Goal: Entertainment & Leisure: Consume media (video, audio)

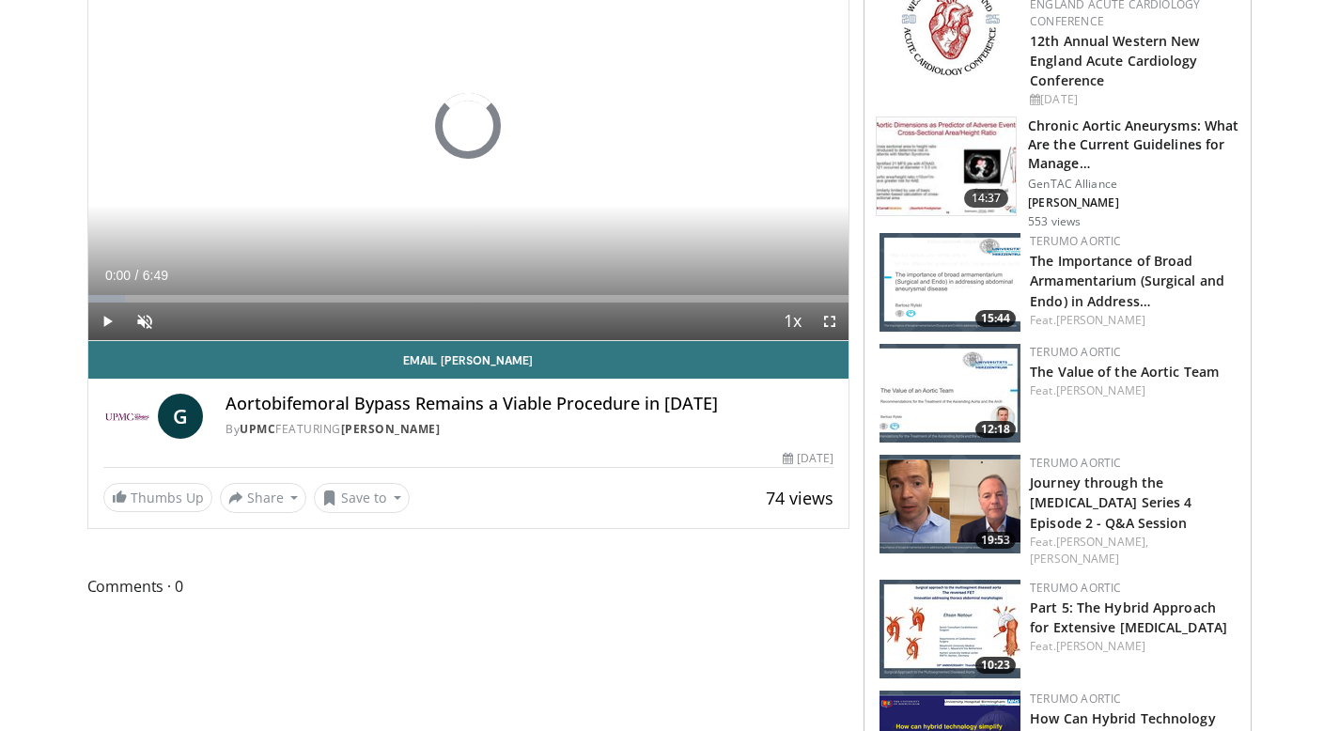
scroll to position [236, 0]
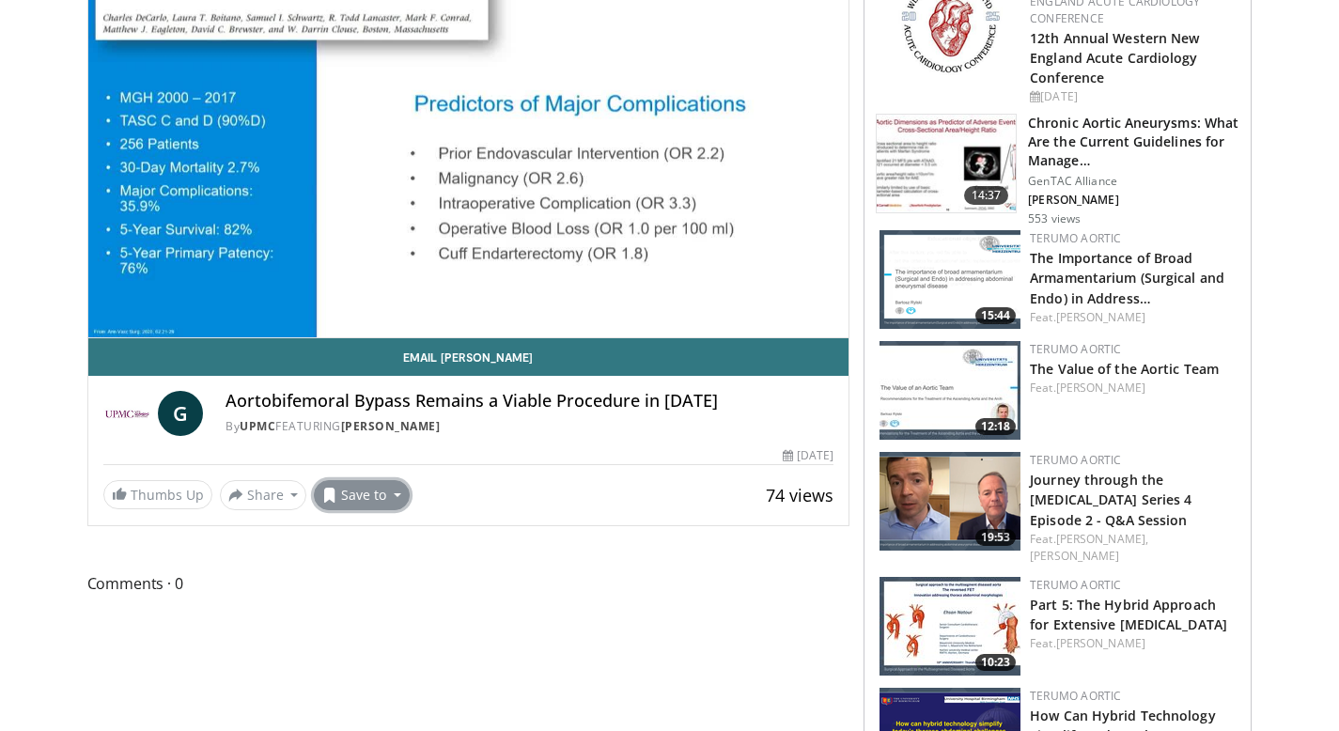
click at [371, 494] on button "Save to" at bounding box center [362, 495] width 96 height 30
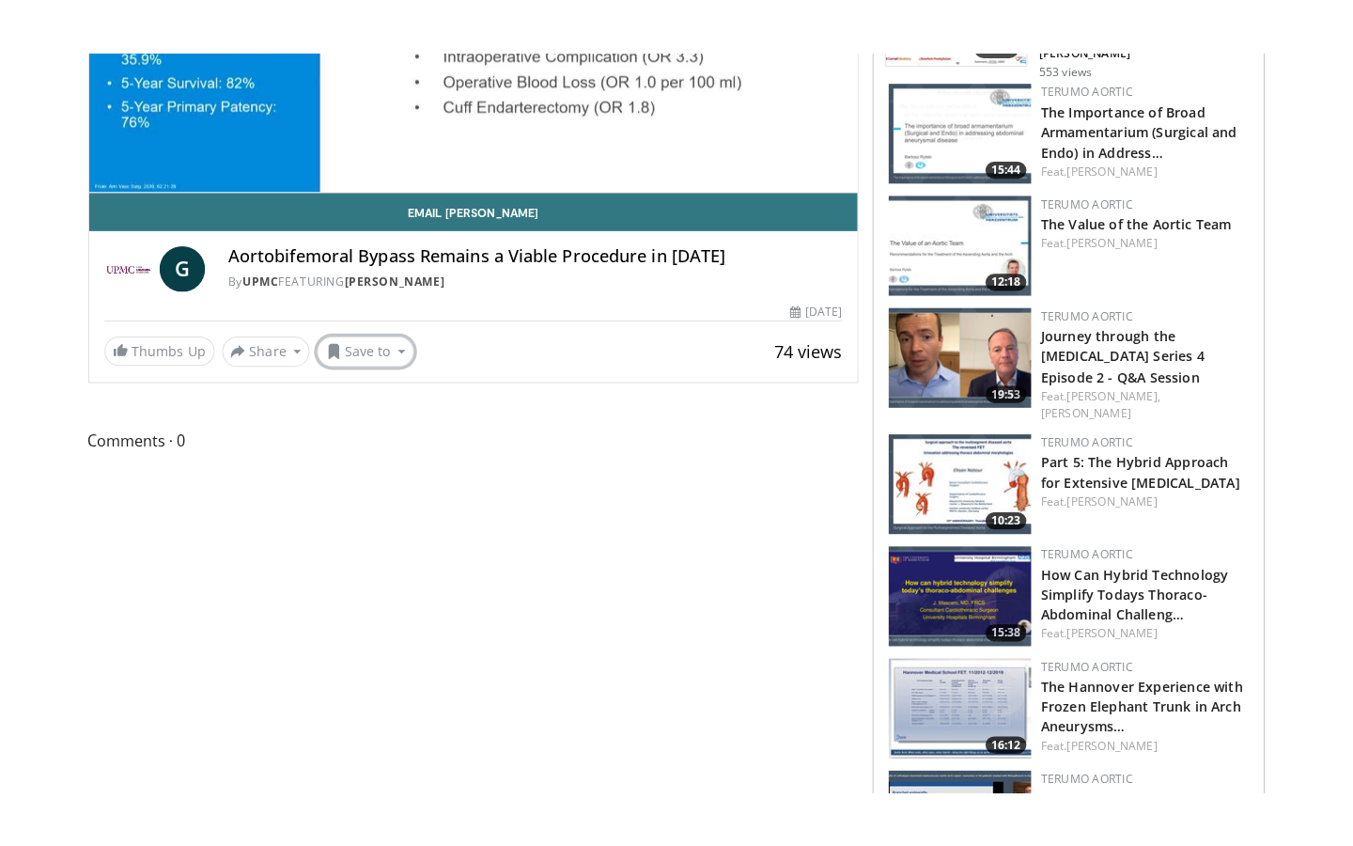
scroll to position [0, 0]
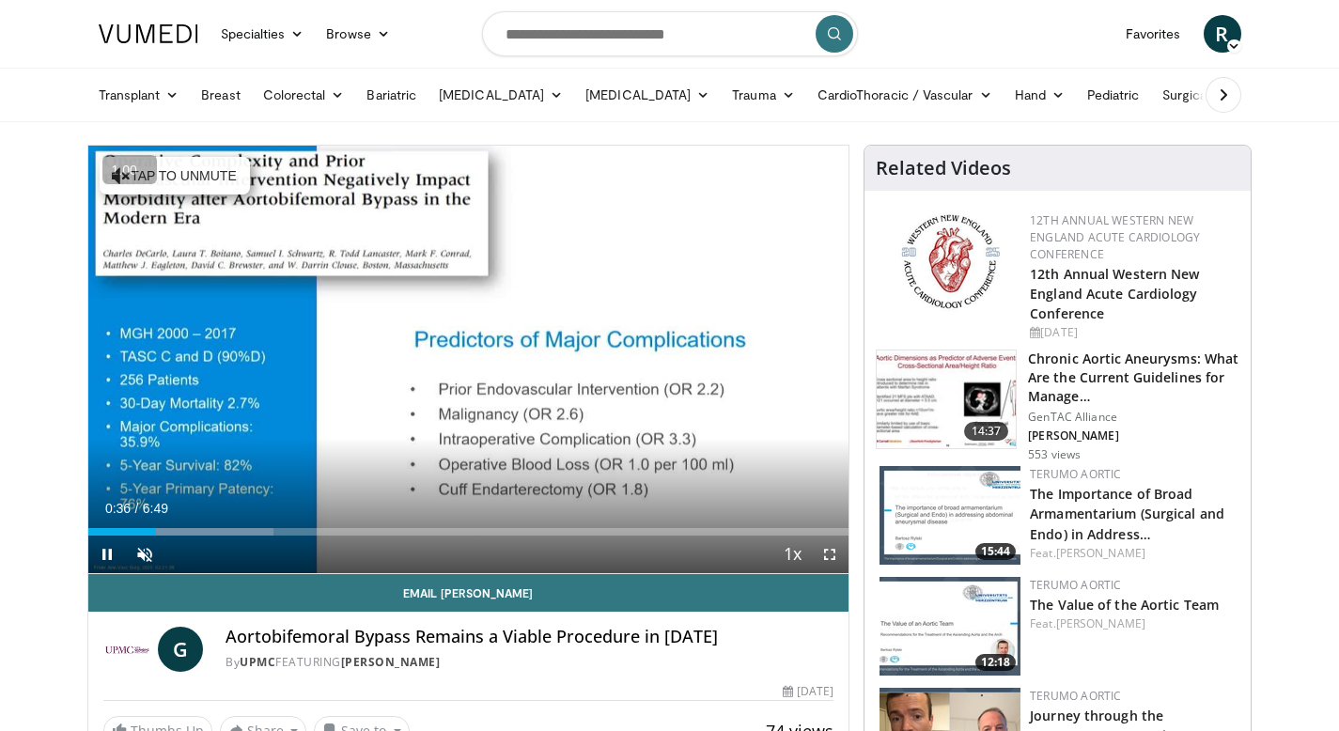
click at [0, 0] on button "−" at bounding box center [0, 0] width 0 height 0
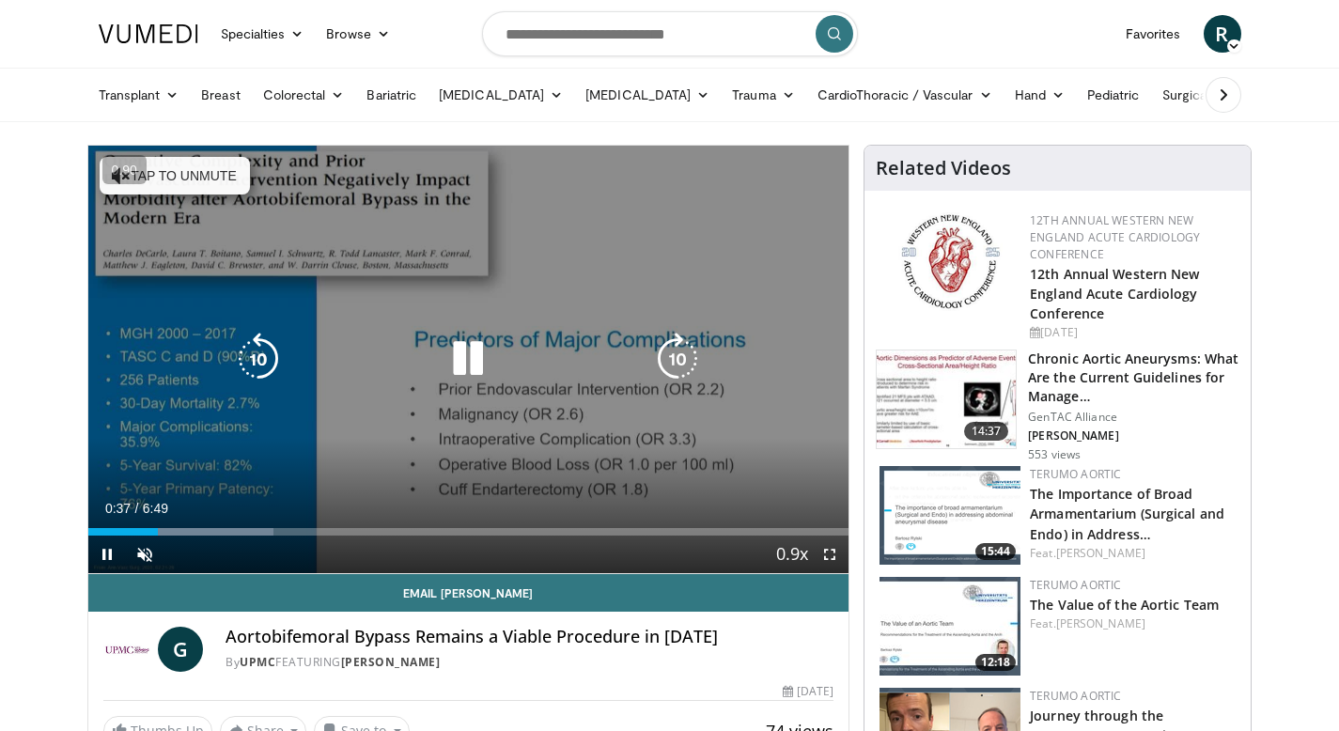
click at [201, 170] on button "Tap to unmute" at bounding box center [175, 176] width 150 height 38
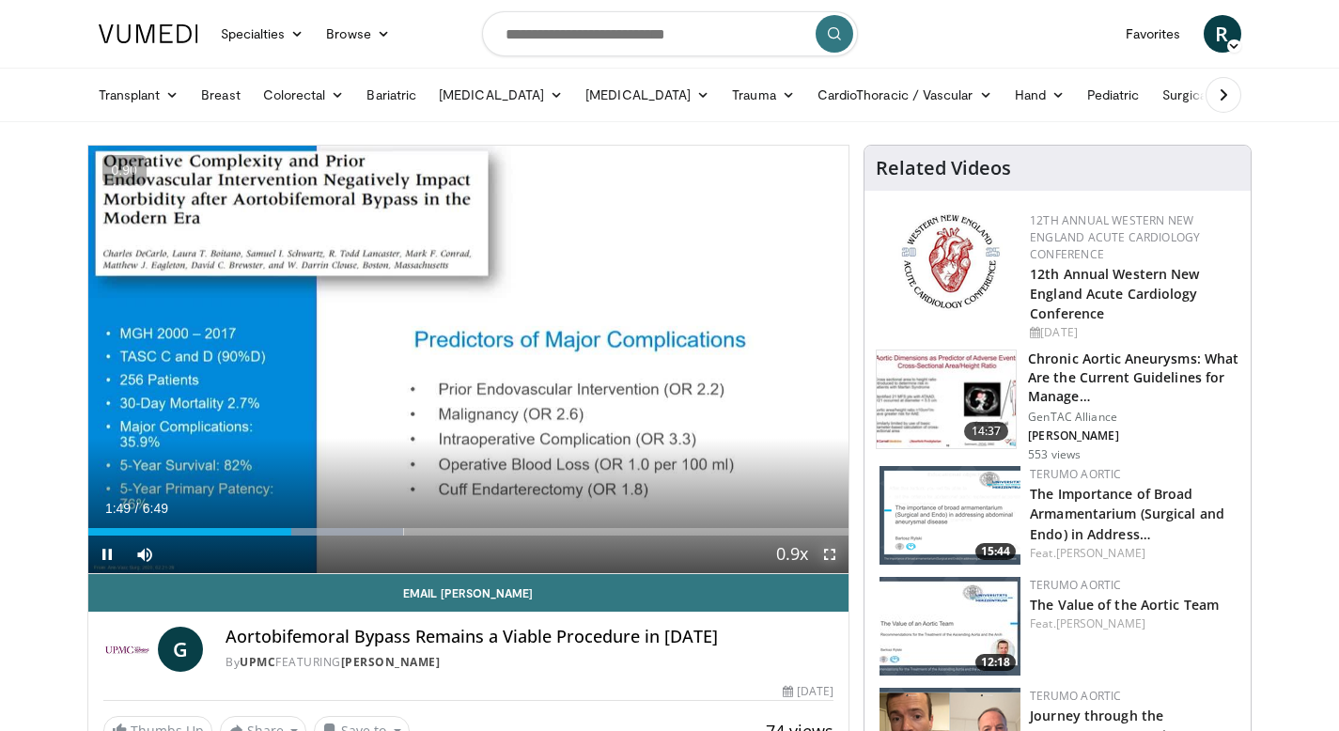
click at [832, 556] on span "Video Player" at bounding box center [830, 555] width 38 height 38
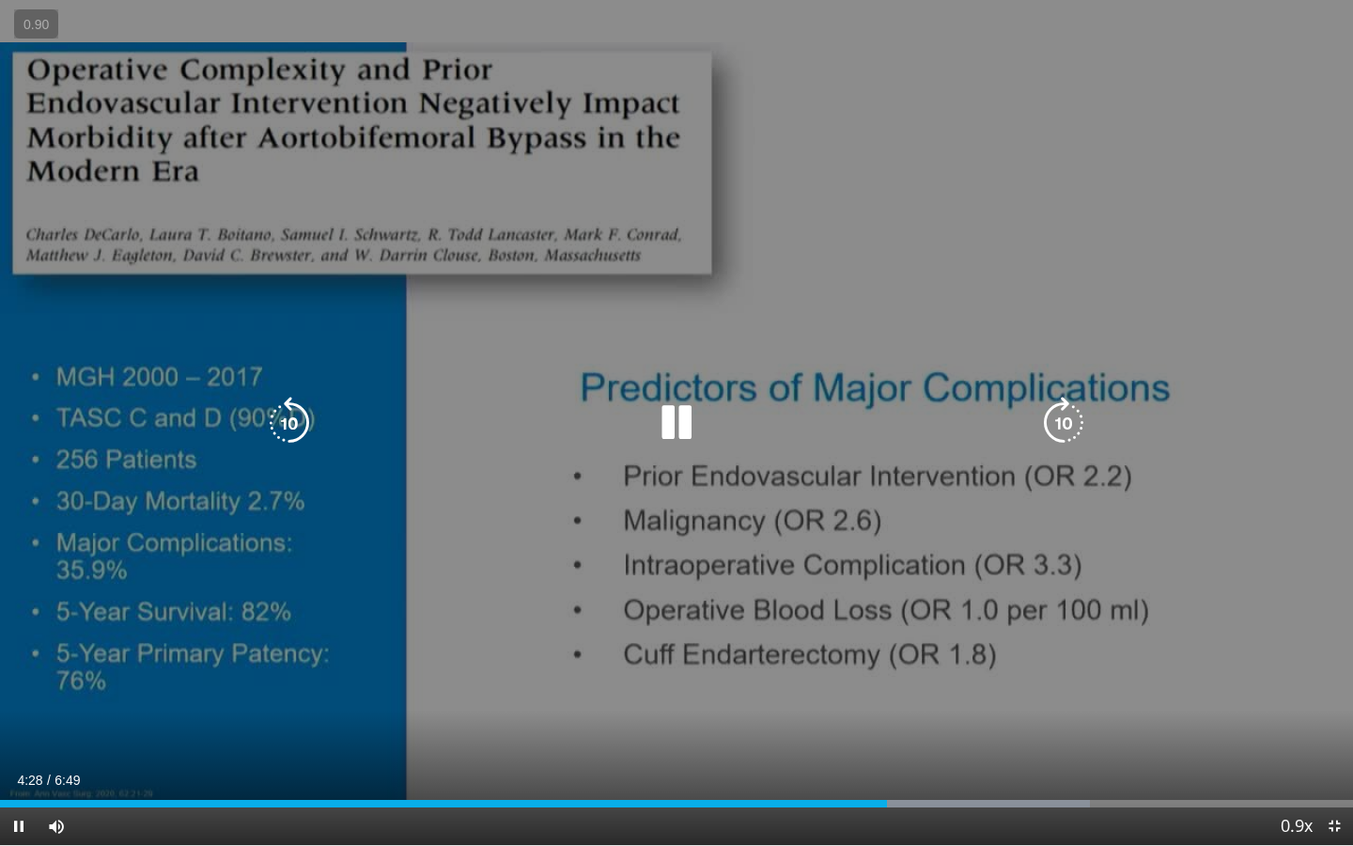
click at [1079, 443] on icon "Video Player" at bounding box center [1063, 422] width 53 height 53
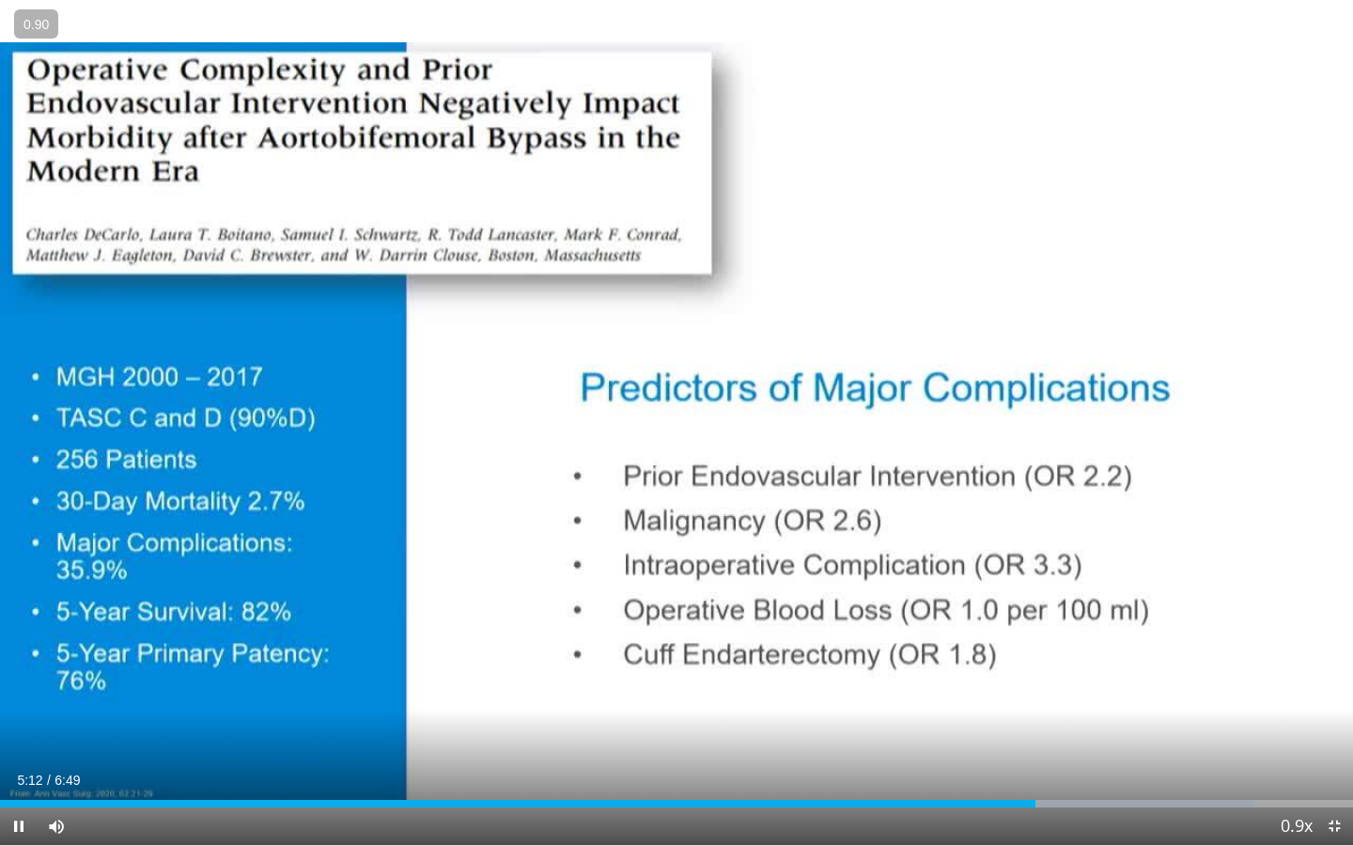
click at [1079, 443] on div "40 seconds Tap to unmute" at bounding box center [676, 422] width 1353 height 845
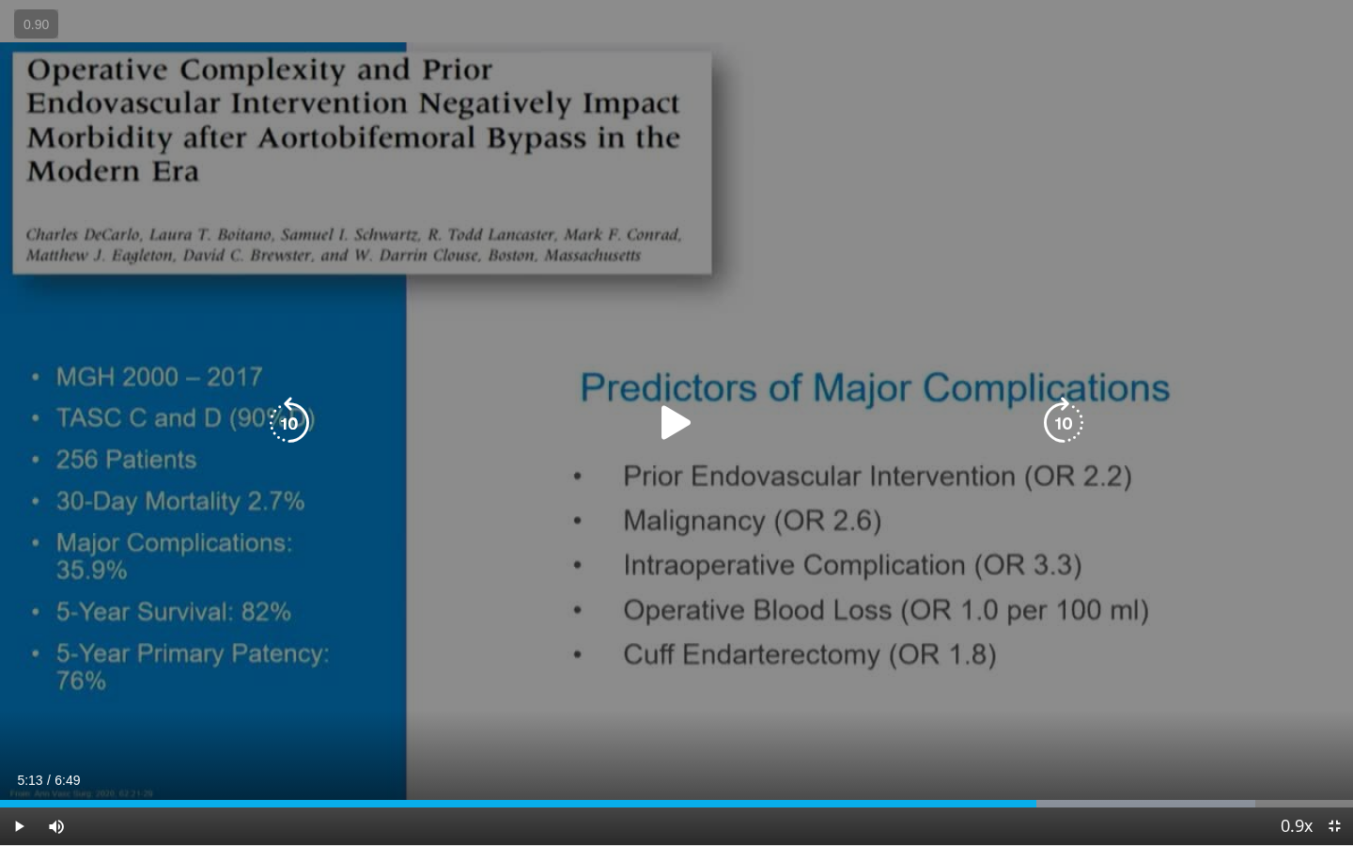
click at [698, 402] on icon "Video Player" at bounding box center [676, 422] width 53 height 53
click at [304, 428] on icon "Video Player" at bounding box center [289, 422] width 53 height 53
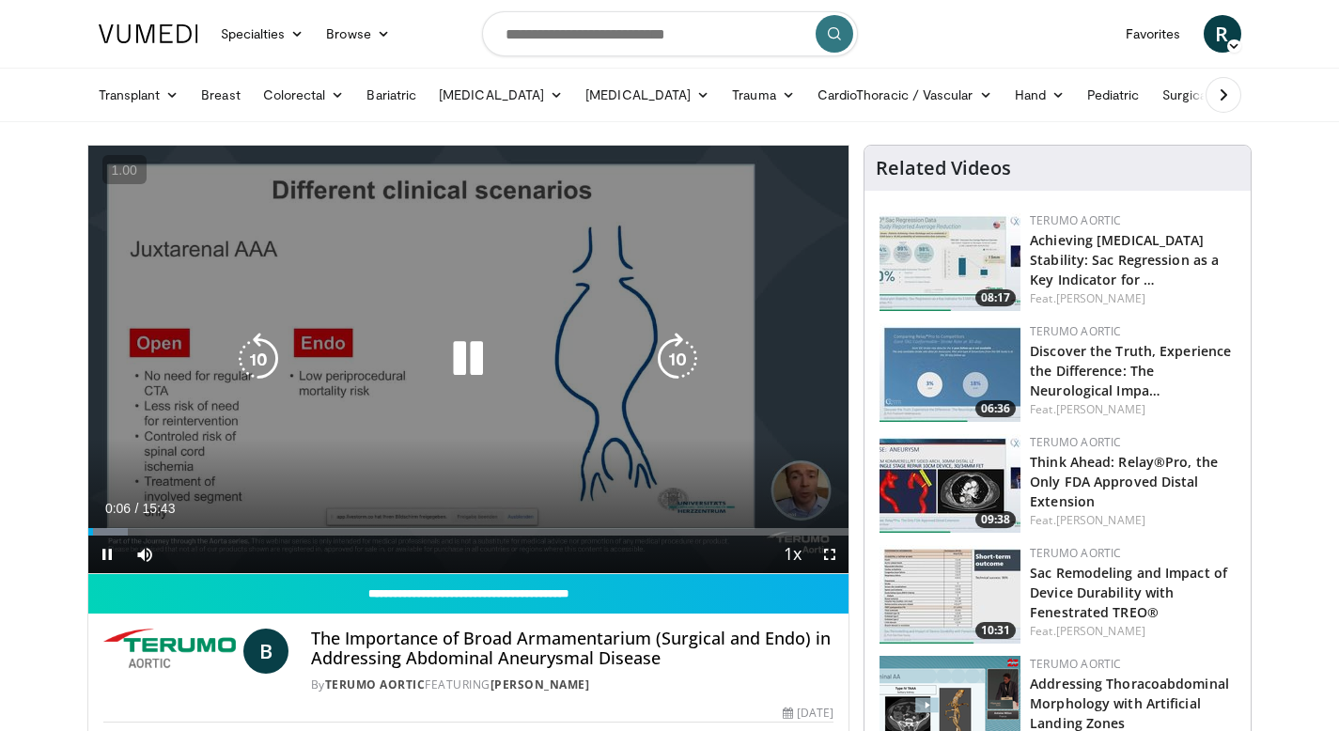
click at [472, 360] on icon "Video Player" at bounding box center [468, 359] width 53 height 53
